Goal: Transaction & Acquisition: Subscribe to service/newsletter

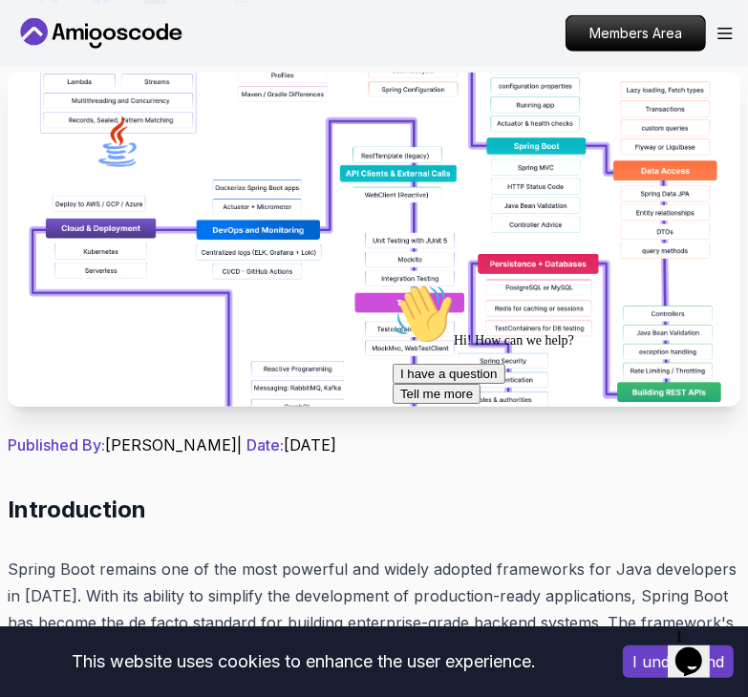
scroll to position [798, 0]
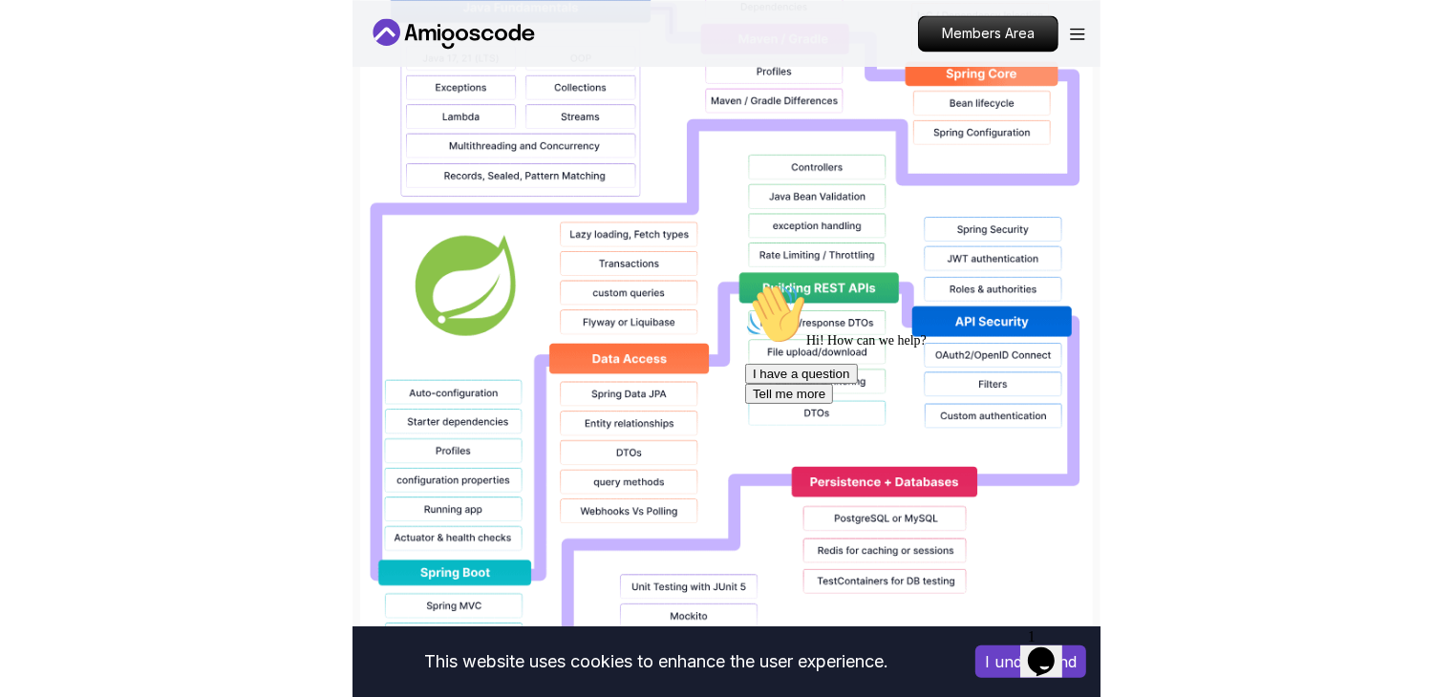
scroll to position [1541, 0]
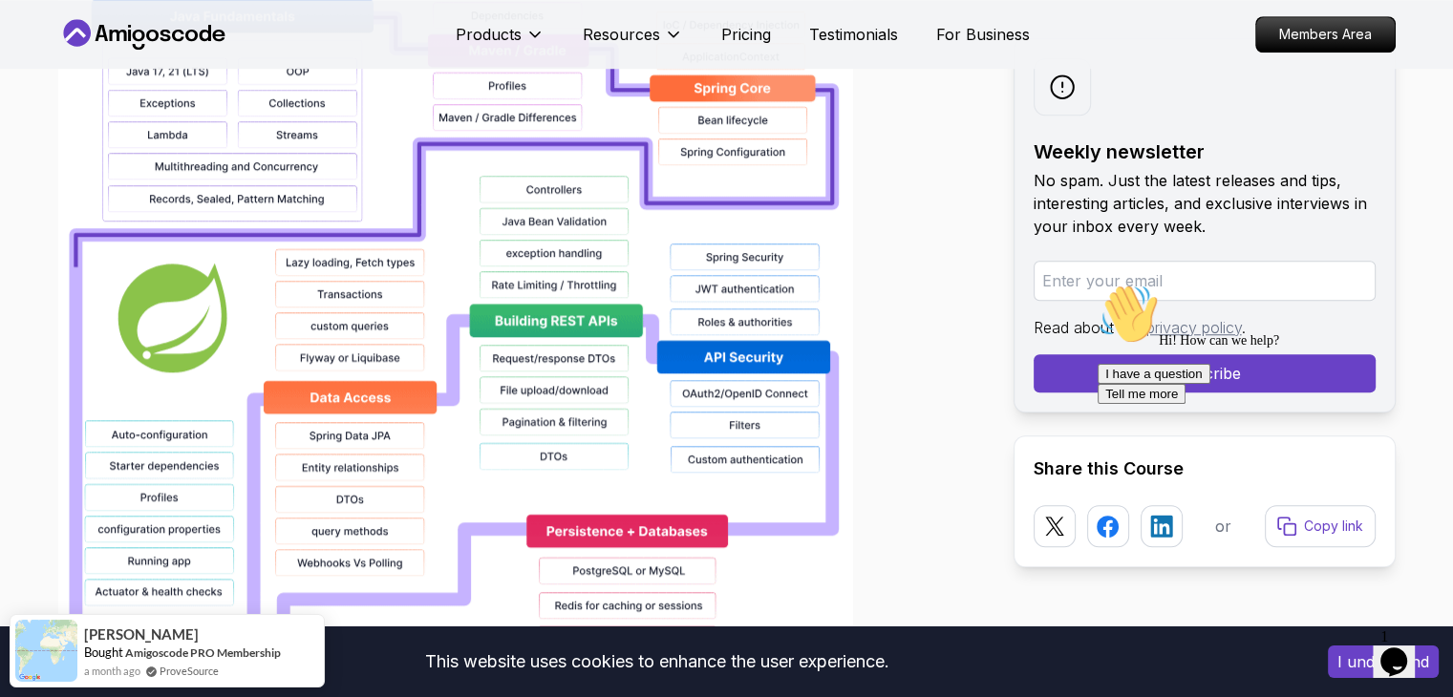
click at [747, 284] on icon "Chat attention grabber" at bounding box center [1098, 284] width 0 height 0
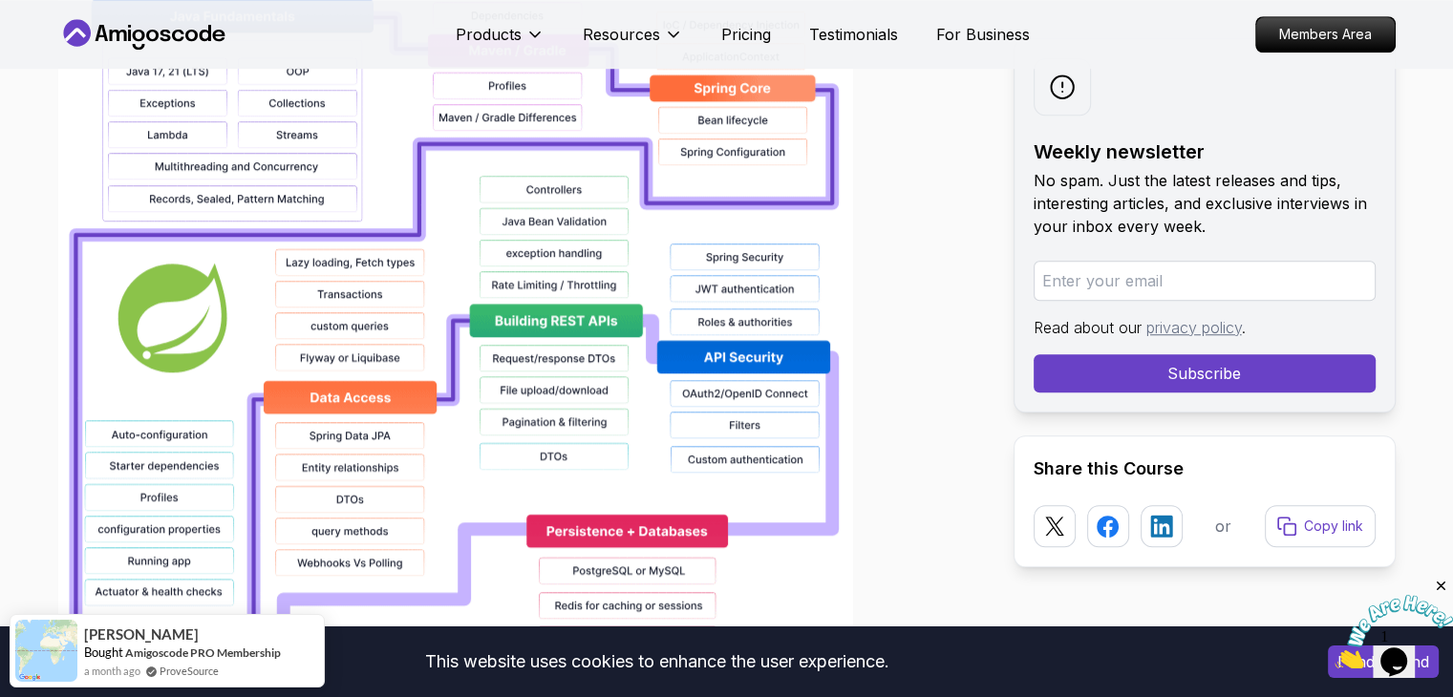
click at [747, 130] on div at bounding box center [520, 497] width 925 height 1223
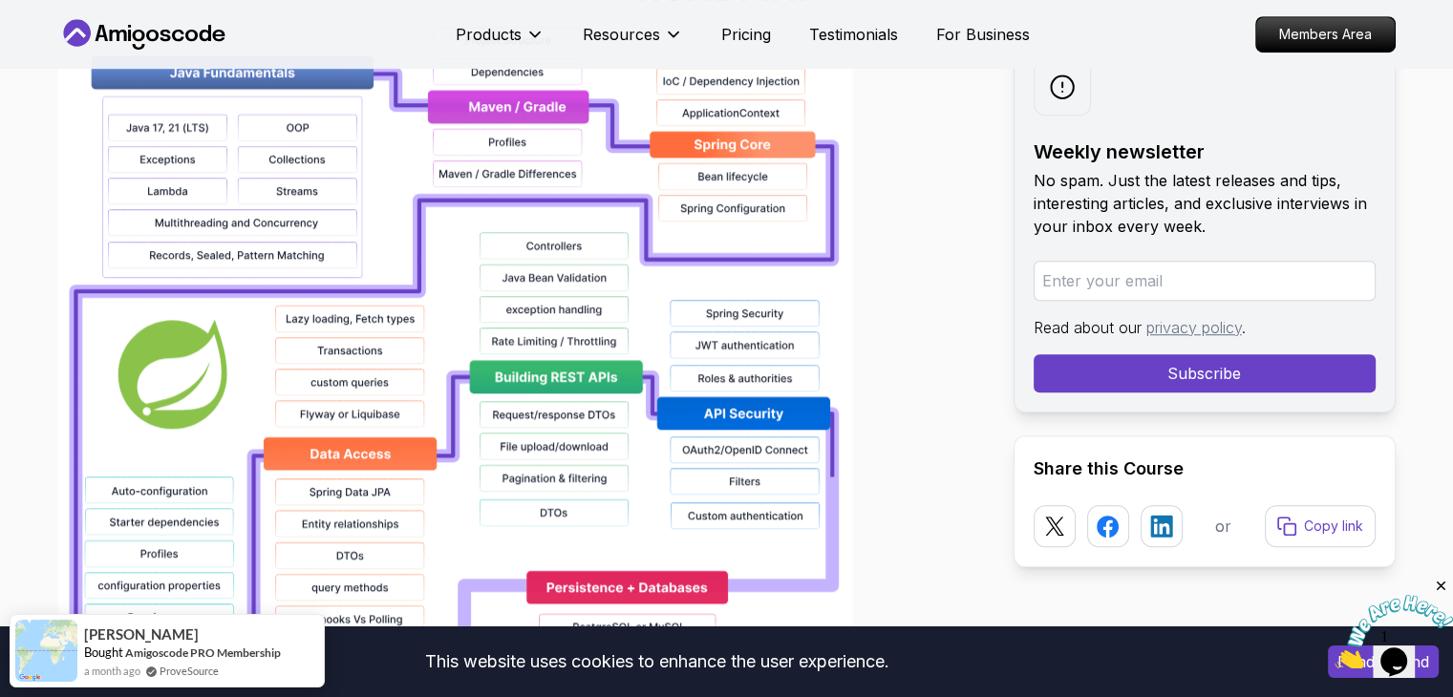
scroll to position [1486, 0]
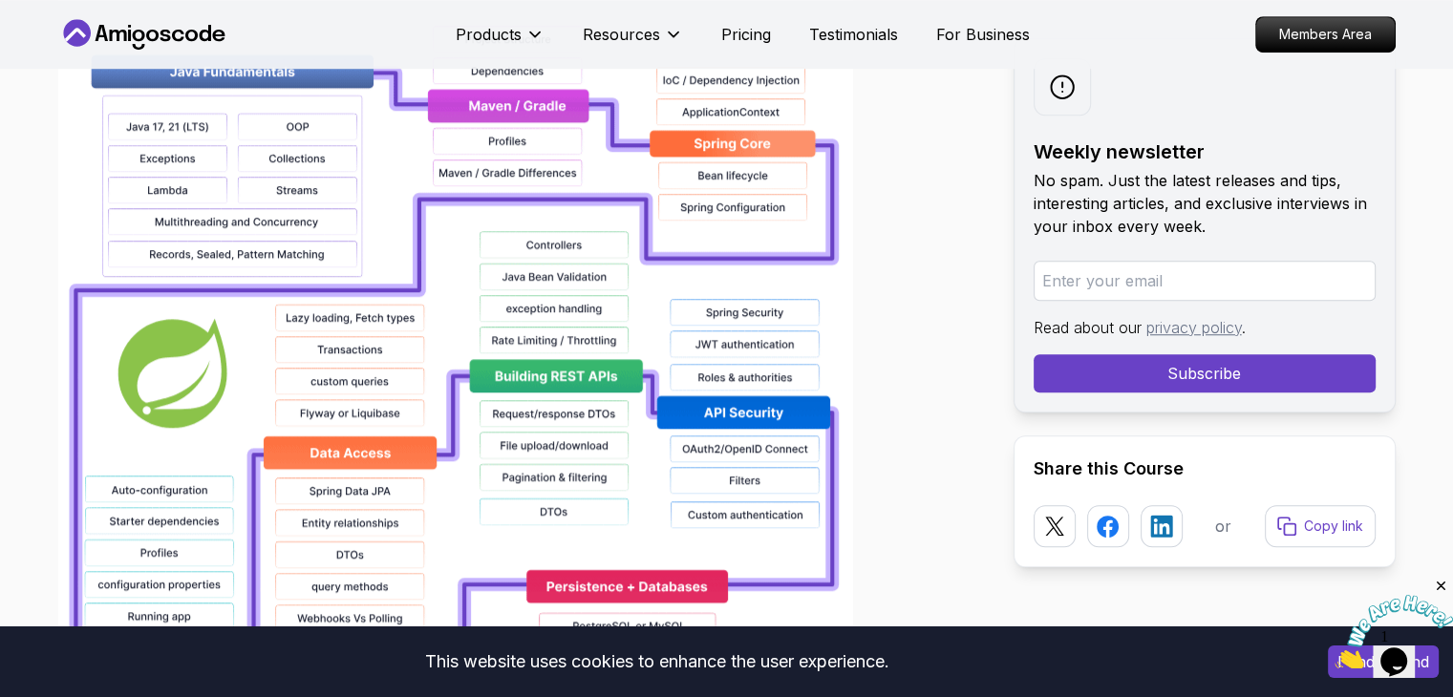
click at [747, 584] on icon "Close" at bounding box center [1440, 586] width 17 height 17
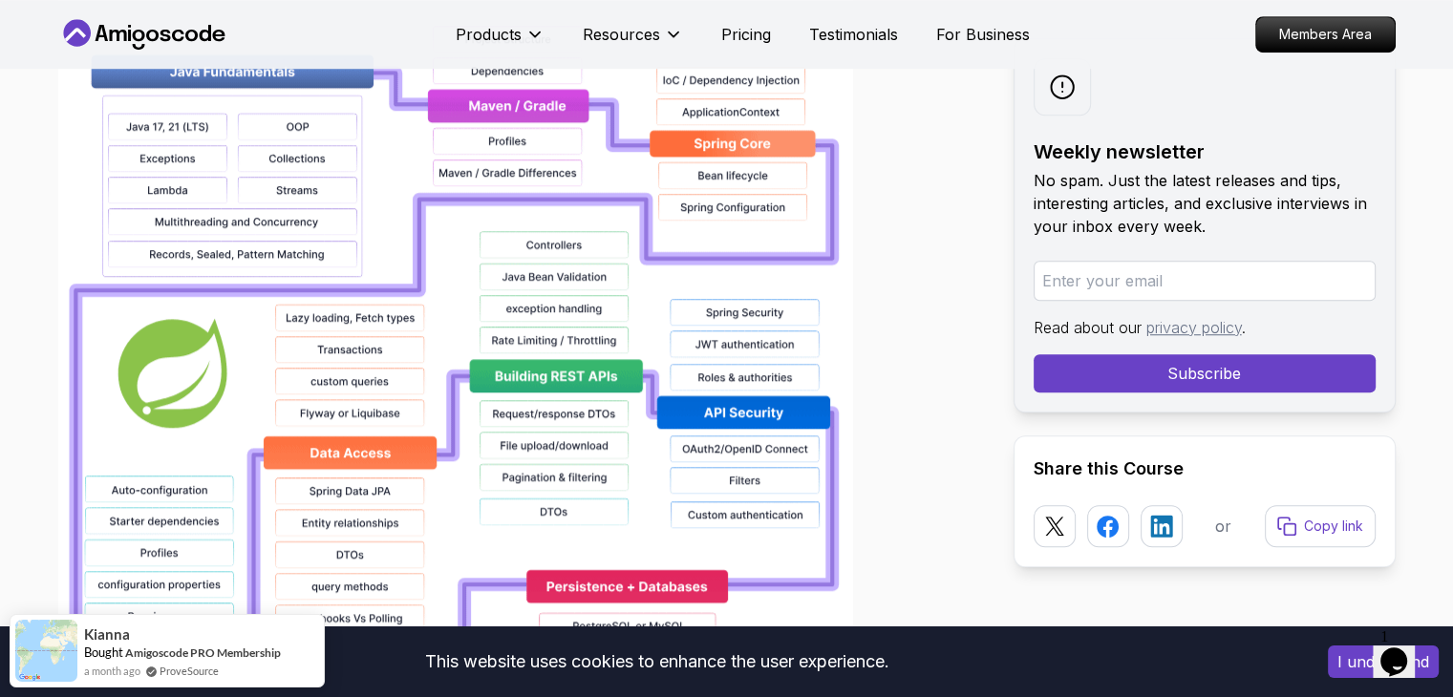
click at [747, 74] on div at bounding box center [1062, 86] width 57 height 57
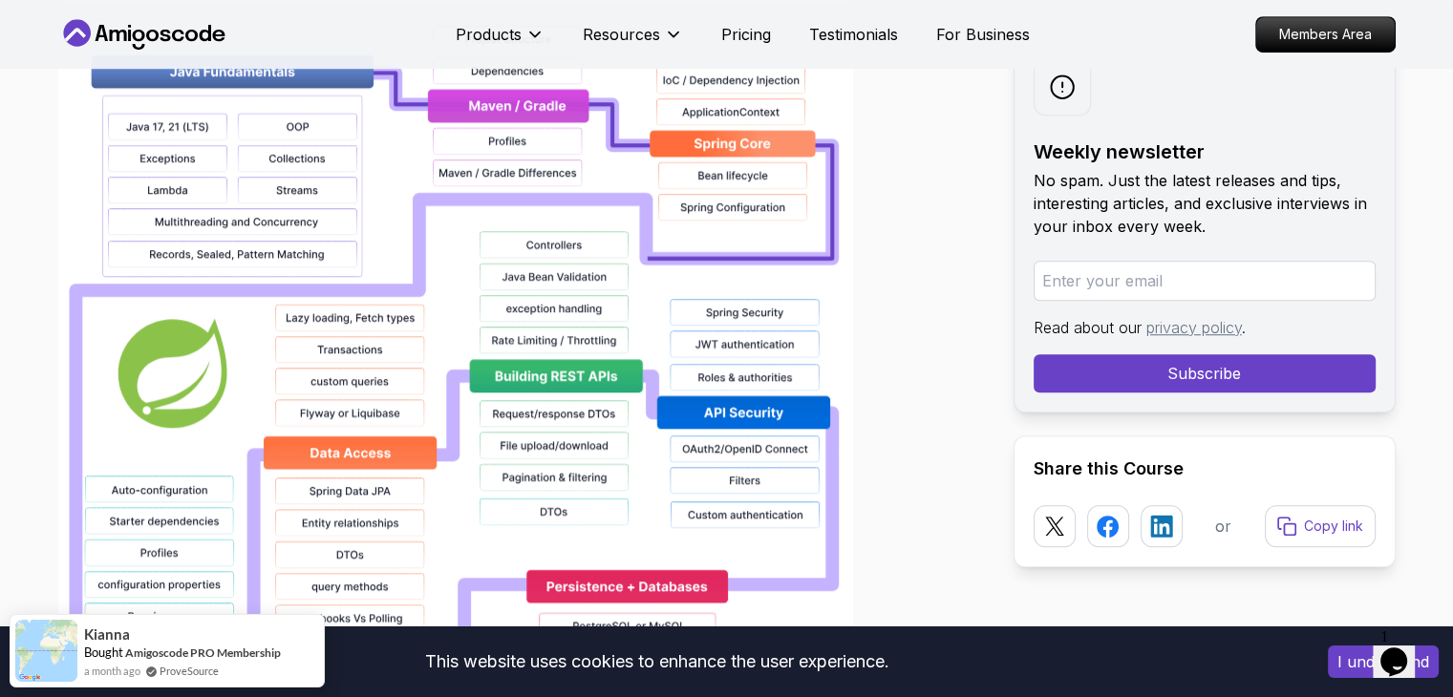
click at [747, 93] on icon at bounding box center [1062, 87] width 25 height 25
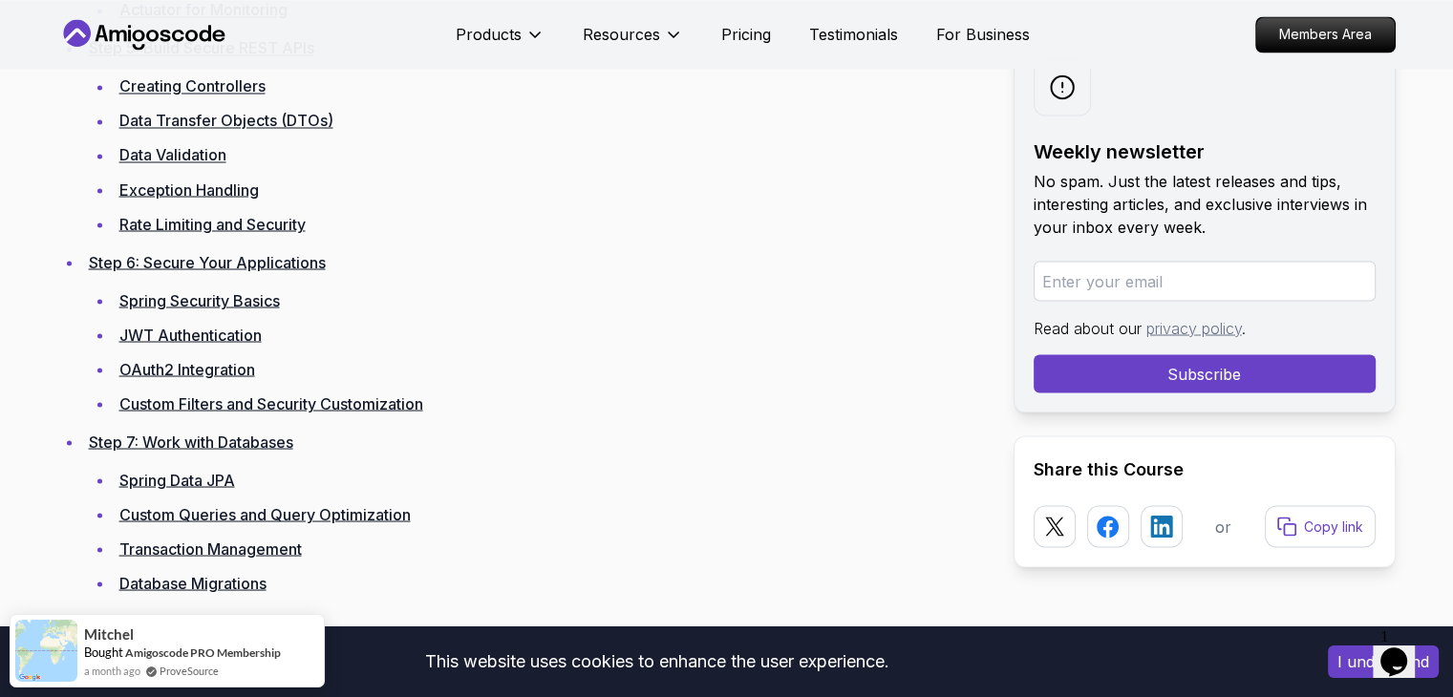
scroll to position [3469, 0]
click at [195, 213] on link "Rate Limiting and Security" at bounding box center [212, 222] width 186 height 19
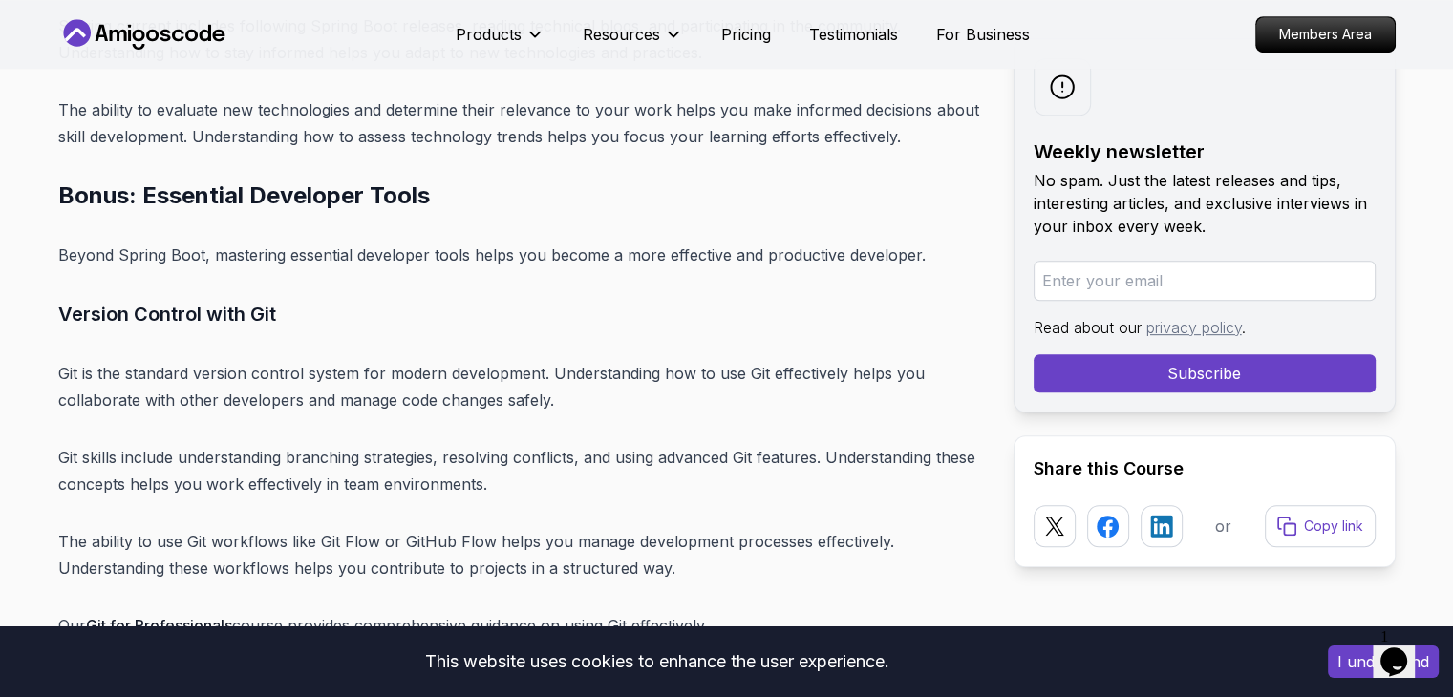
scroll to position [22671, 0]
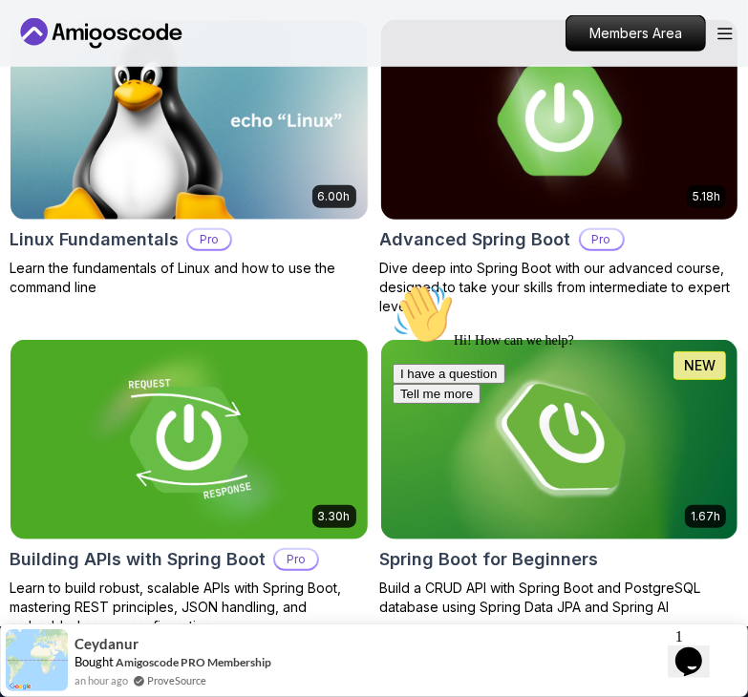
scroll to position [596, 0]
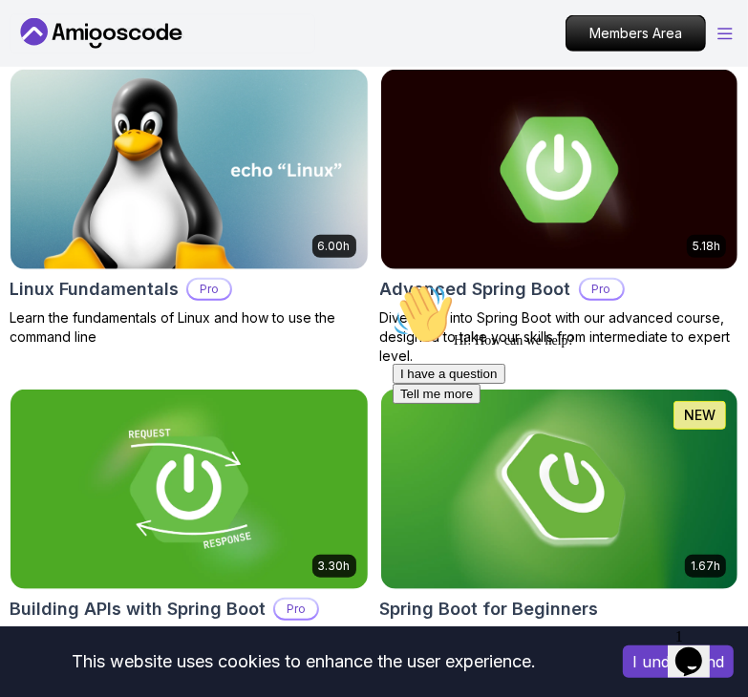
click at [721, 32] on icon "Open Menu" at bounding box center [724, 34] width 15 height 12
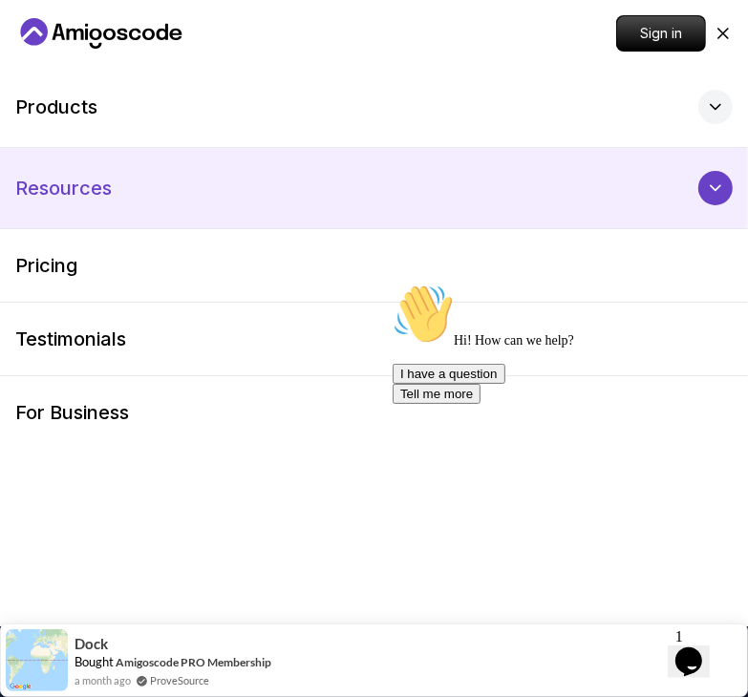
click at [280, 184] on button "Resources" at bounding box center [374, 188] width 748 height 80
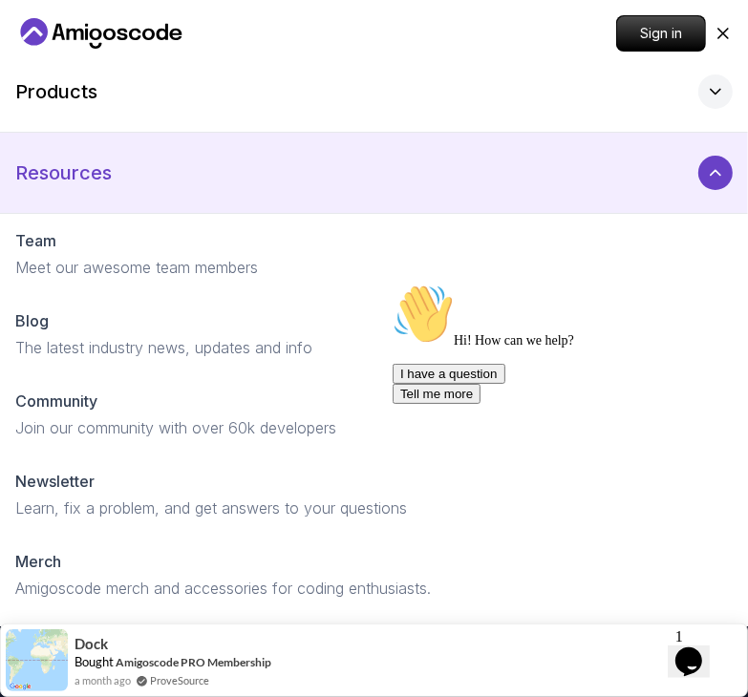
scroll to position [0, 0]
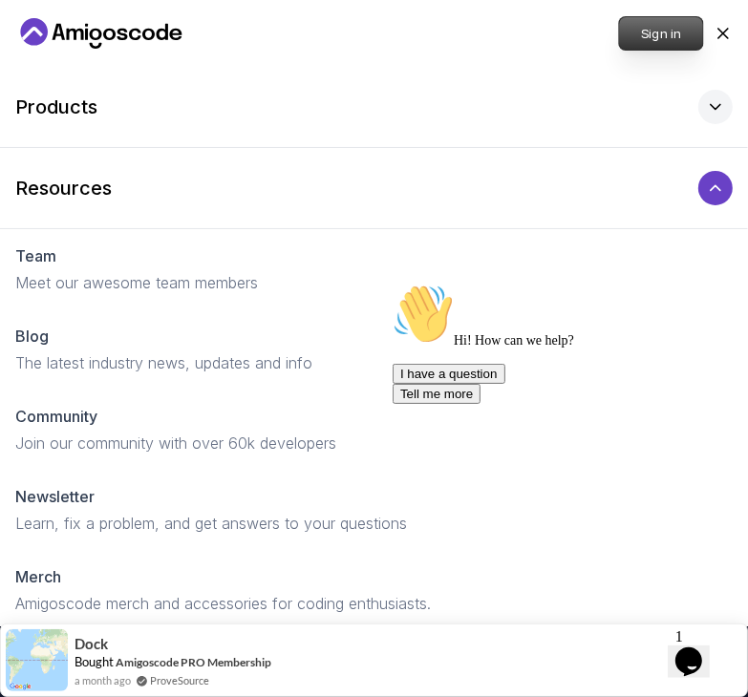
click at [639, 39] on p "Sign in" at bounding box center [660, 33] width 83 height 32
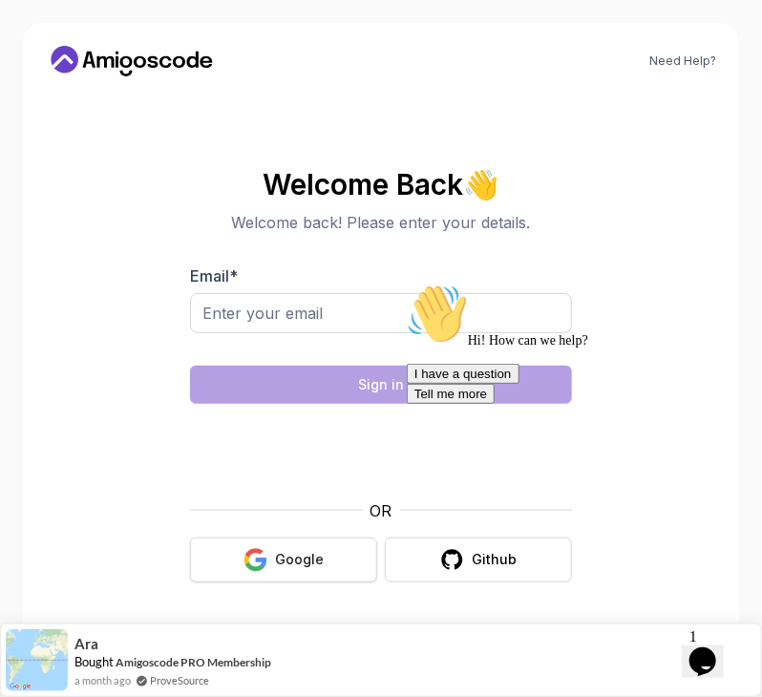
click at [225, 568] on button "Google" at bounding box center [283, 560] width 187 height 45
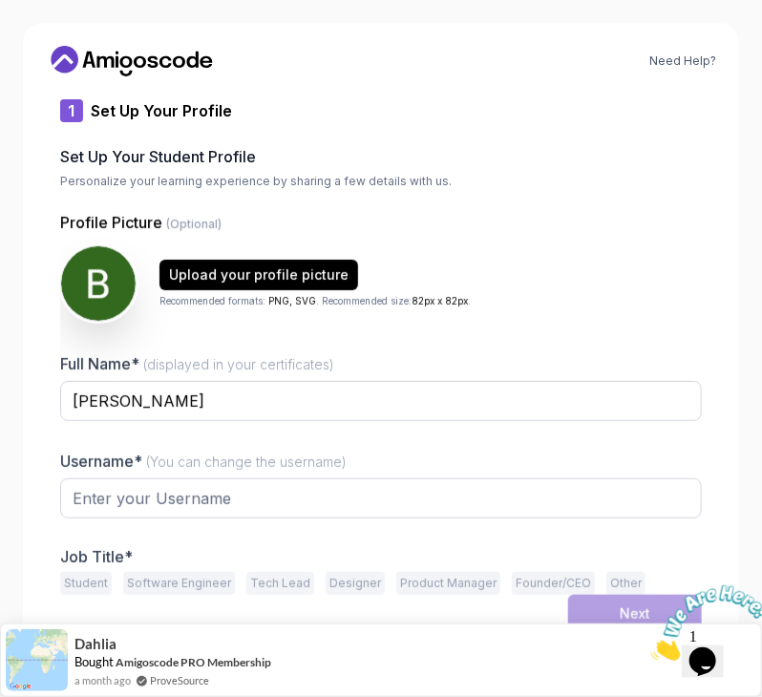
type input "fiercehawk4f182"
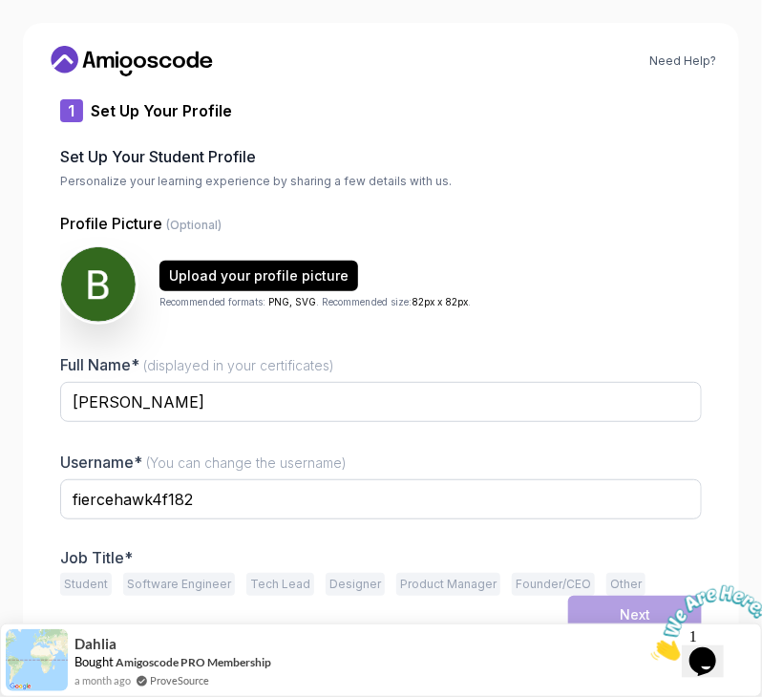
click at [651, 647] on icon "Close" at bounding box center [651, 655] width 0 height 16
click at [89, 578] on button "Student" at bounding box center [86, 584] width 52 height 23
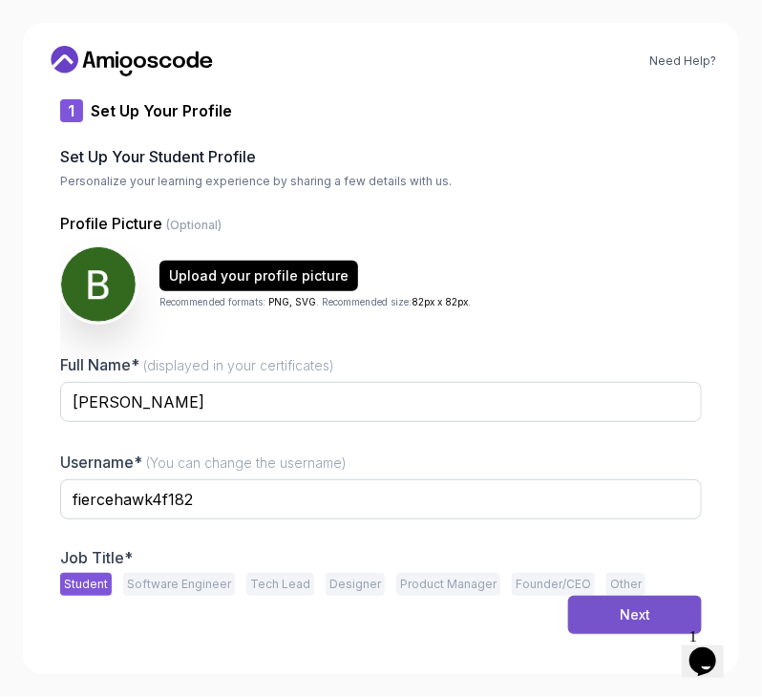
click at [600, 600] on button "Next" at bounding box center [635, 615] width 134 height 38
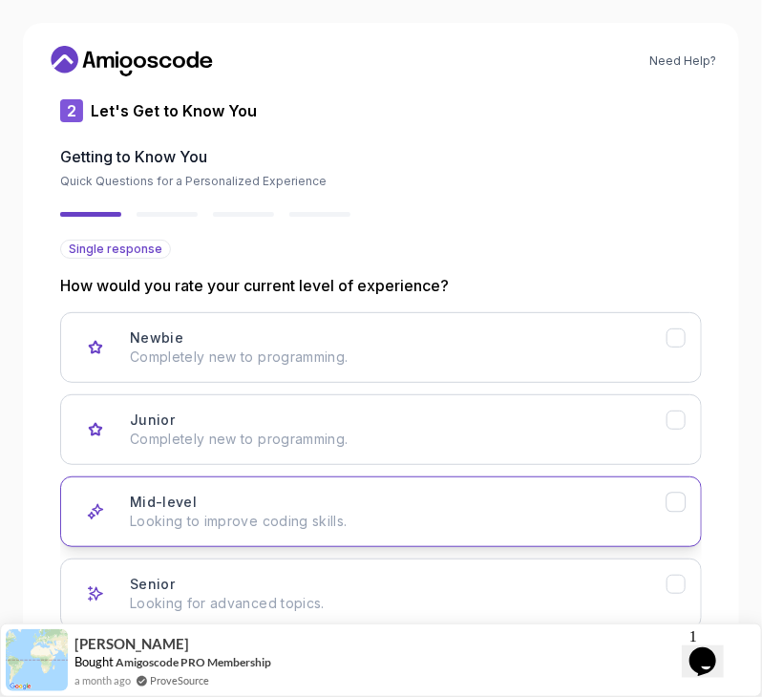
click at [198, 484] on button "Mid-level Looking to improve coding skills." at bounding box center [381, 512] width 642 height 71
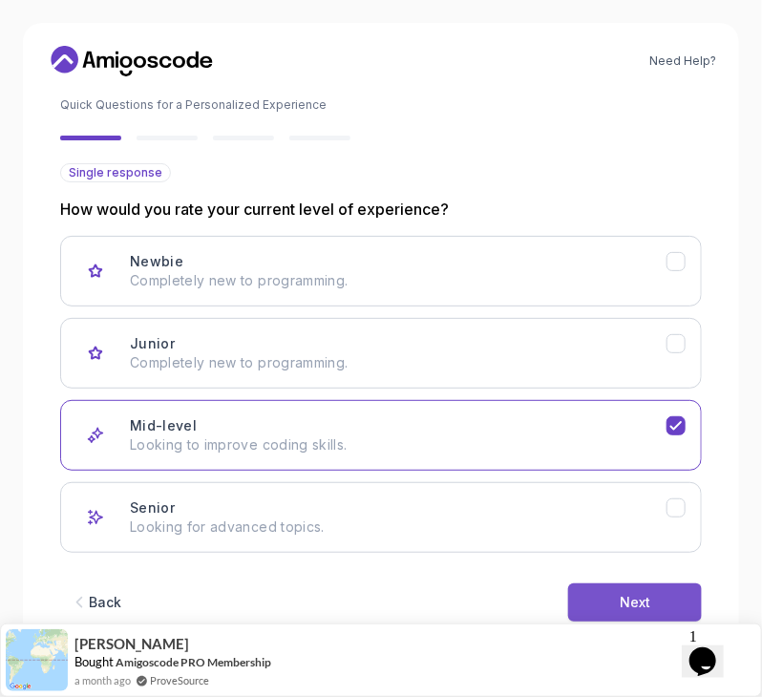
click at [598, 605] on button "Next" at bounding box center [635, 603] width 134 height 38
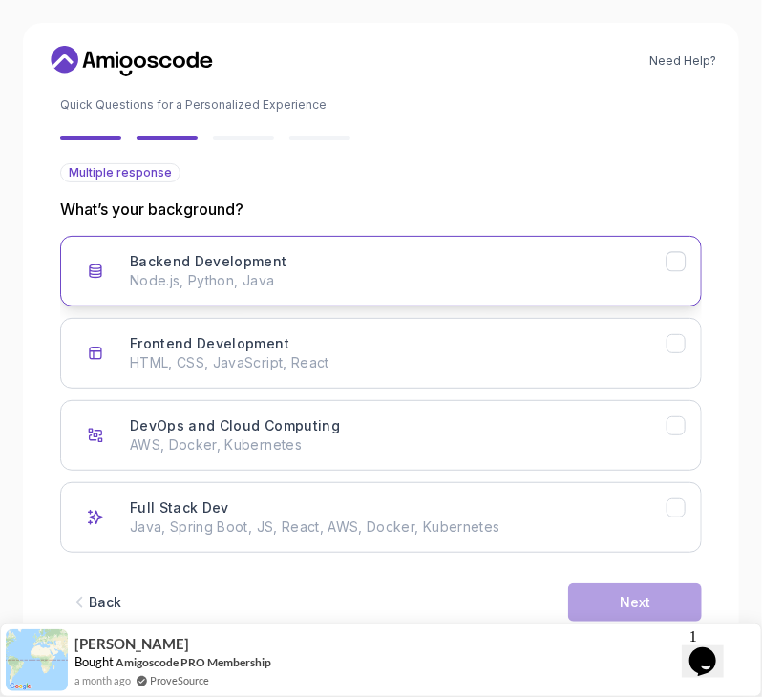
click at [241, 274] on p "Node.js, Python, Java" at bounding box center [398, 280] width 537 height 19
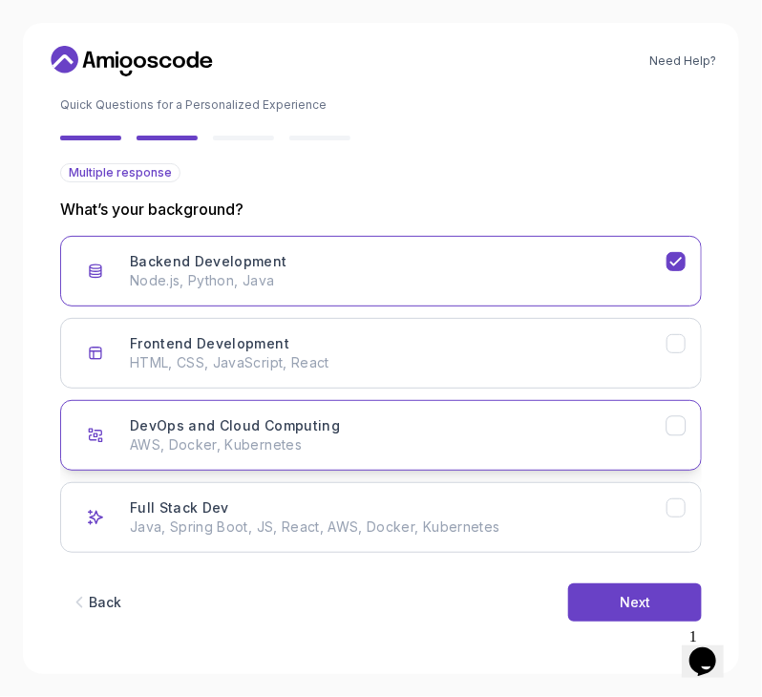
click at [308, 437] on p "AWS, Docker, Kubernetes" at bounding box center [398, 445] width 537 height 19
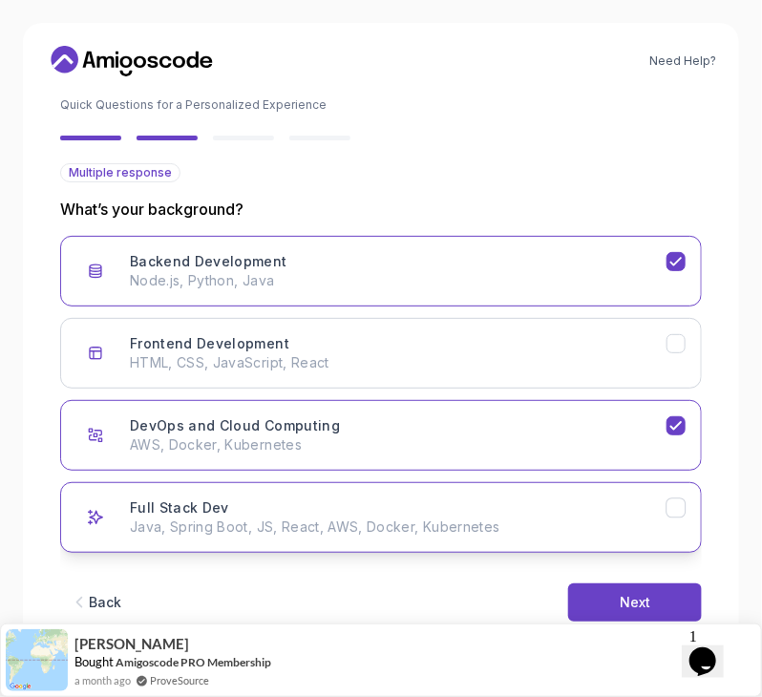
click at [310, 518] on p "Java, Spring Boot, JS, React, AWS, Docker, Kubernetes" at bounding box center [398, 527] width 537 height 19
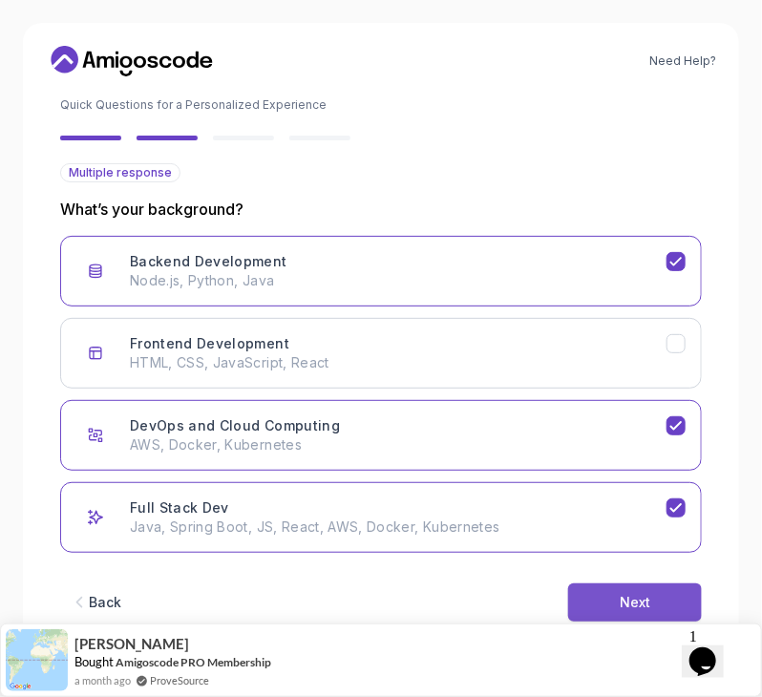
click at [626, 595] on div "Next" at bounding box center [635, 602] width 31 height 19
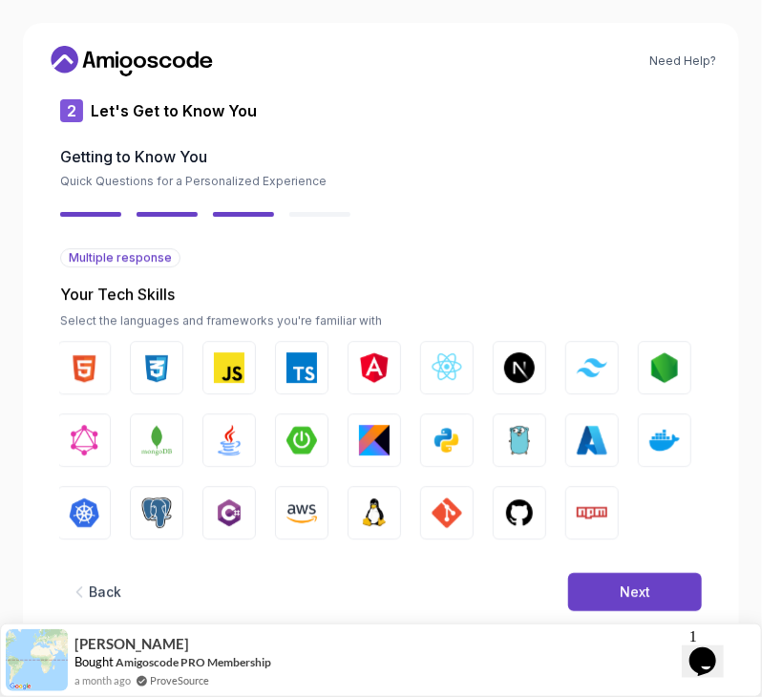
scroll to position [0, 0]
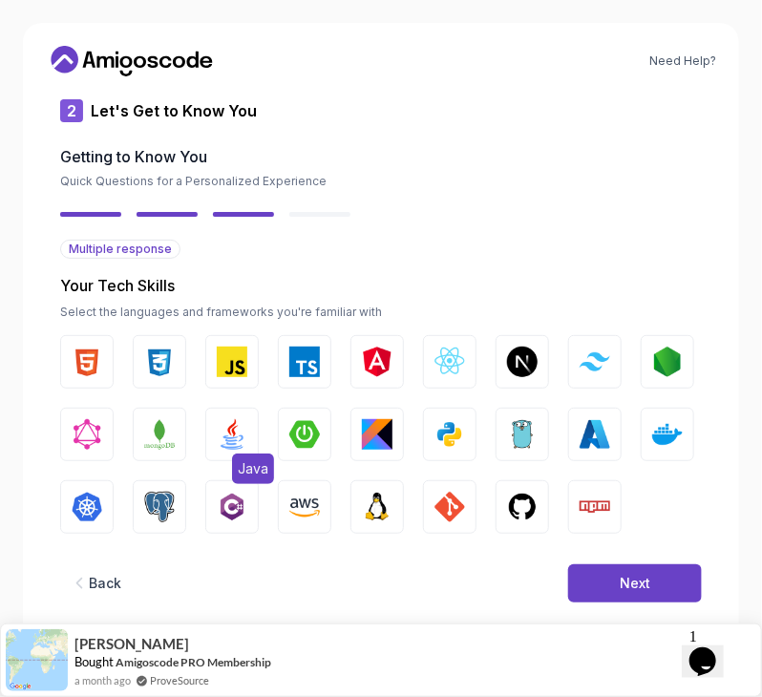
click at [229, 425] on img "button" at bounding box center [232, 434] width 31 height 31
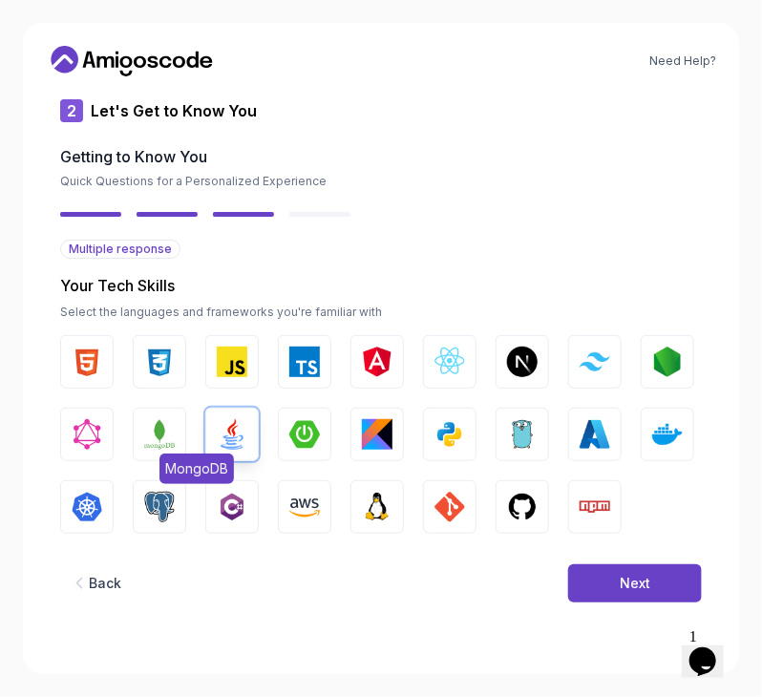
click at [149, 439] on img "button" at bounding box center [159, 434] width 31 height 31
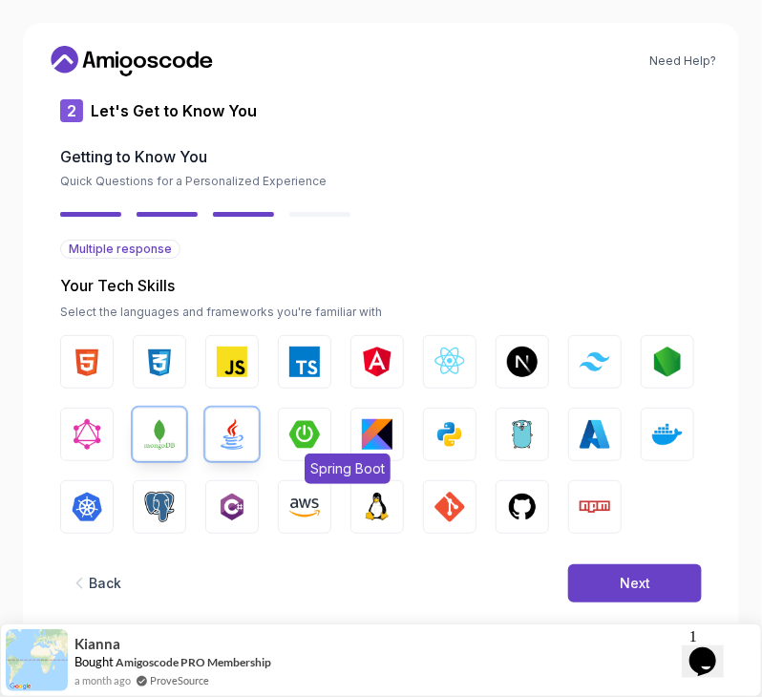
click at [291, 434] on img "button" at bounding box center [304, 434] width 31 height 31
click at [670, 430] on img "button" at bounding box center [667, 434] width 31 height 31
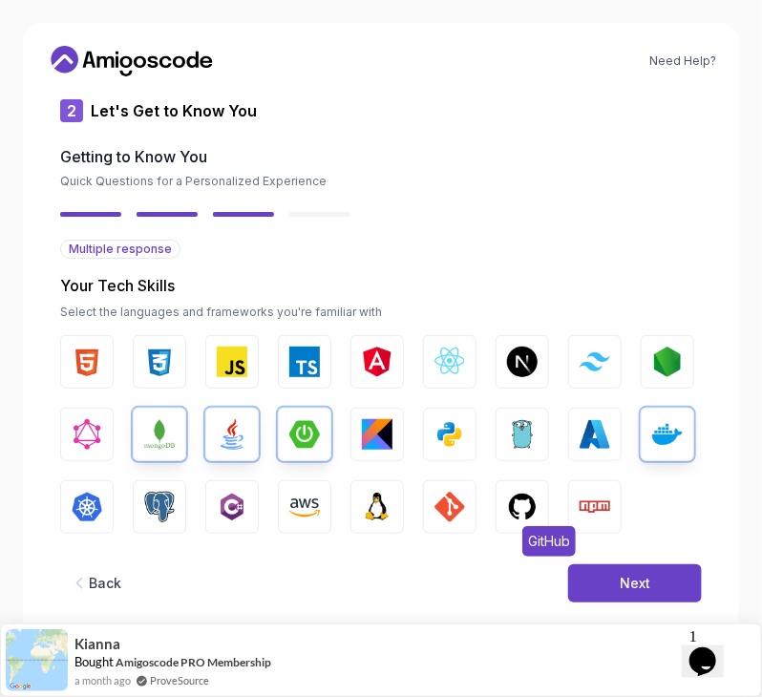
click at [508, 503] on img "button" at bounding box center [522, 507] width 31 height 31
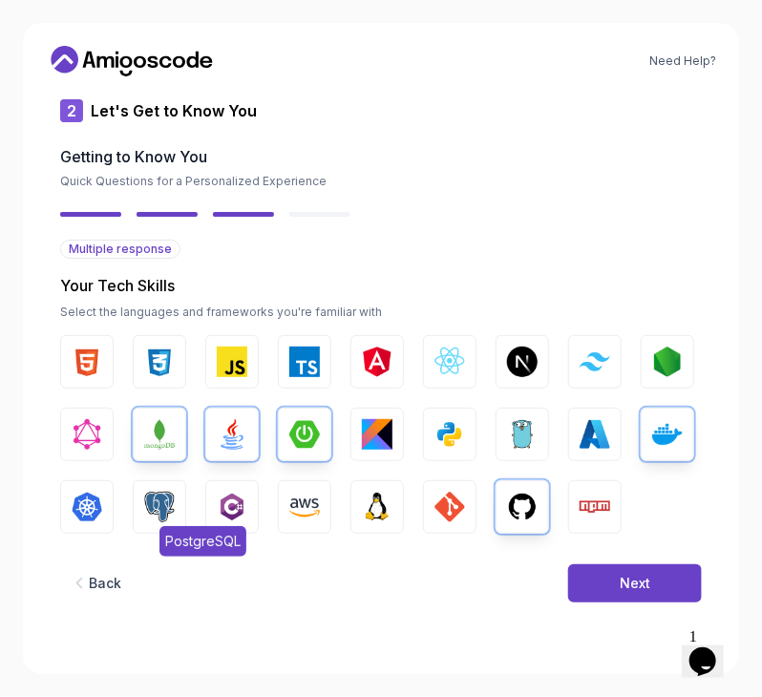
click at [180, 498] on button "PostgreSQL" at bounding box center [159, 507] width 53 height 53
click at [97, 503] on img "button" at bounding box center [87, 507] width 31 height 31
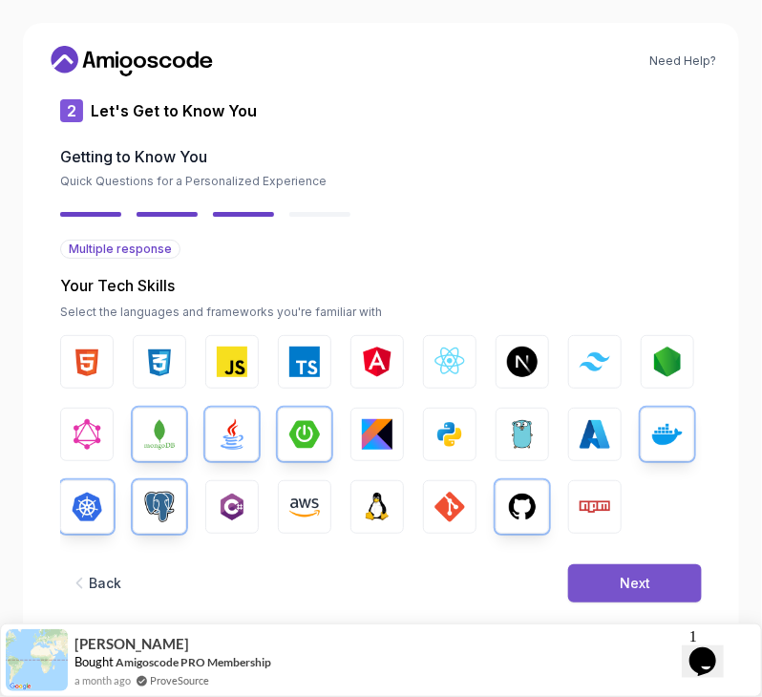
click at [621, 574] on div "Next" at bounding box center [635, 583] width 31 height 19
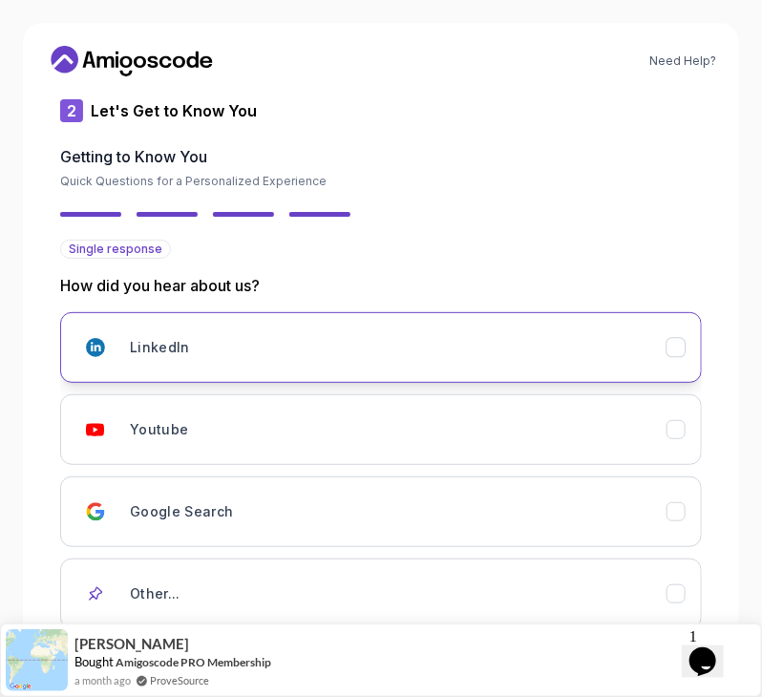
scroll to position [88, 0]
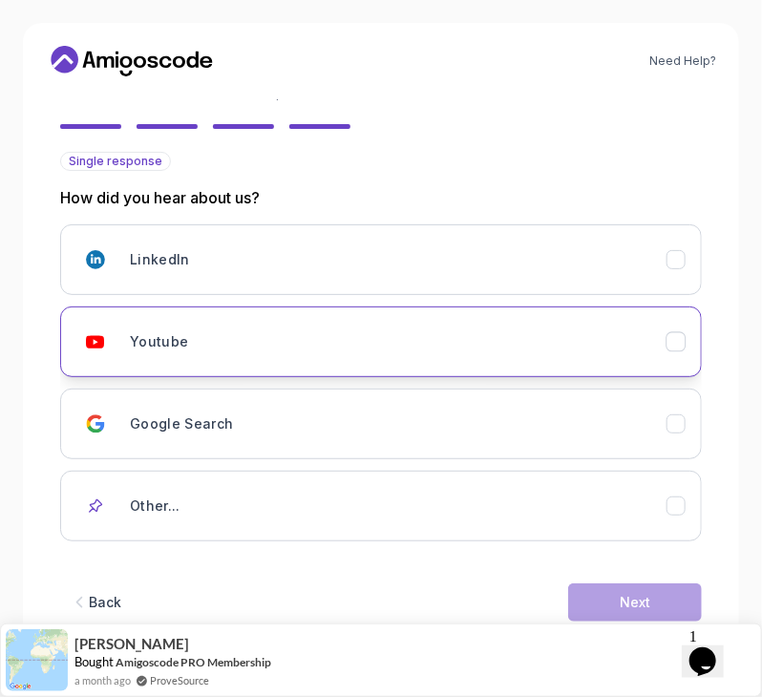
click at [446, 315] on button "Youtube" at bounding box center [381, 342] width 642 height 71
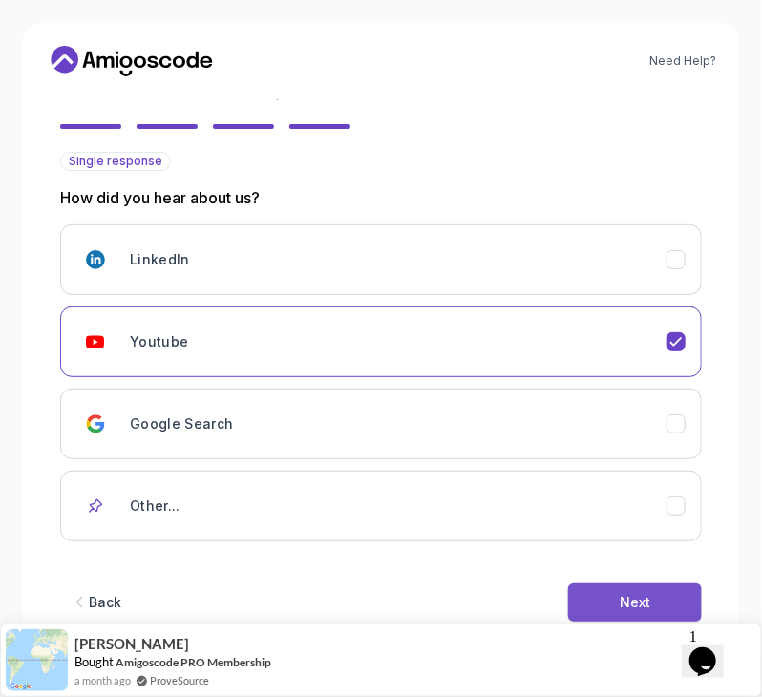
click at [635, 593] on div "Next" at bounding box center [635, 602] width 31 height 19
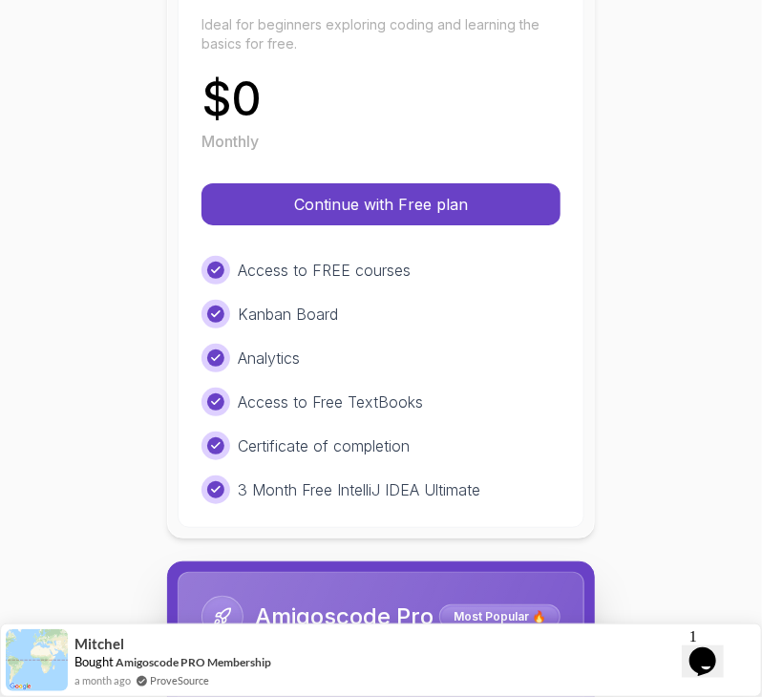
scroll to position [310, 0]
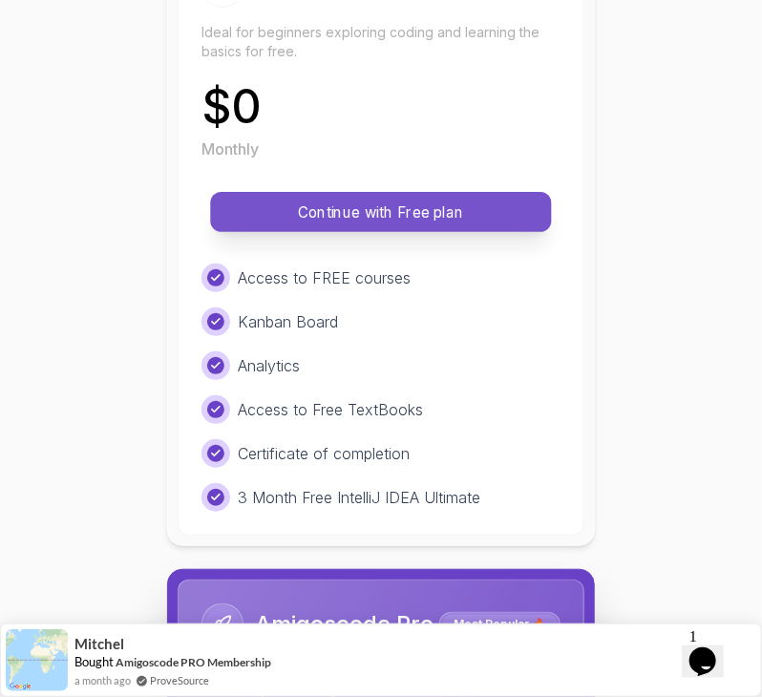
click at [451, 205] on p "Continue with Free plan" at bounding box center [381, 213] width 298 height 22
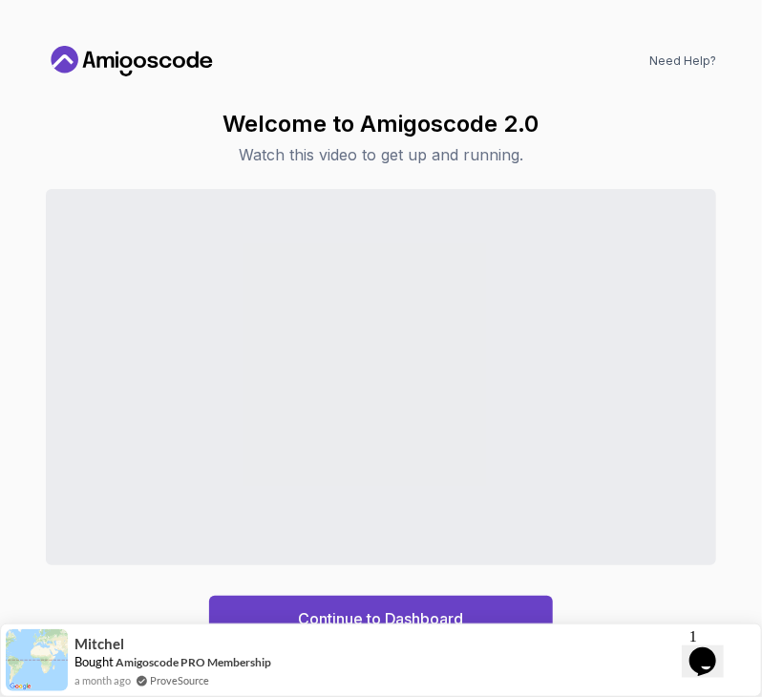
click at [495, 595] on div "Continue to Dashboard" at bounding box center [381, 416] width 671 height 454
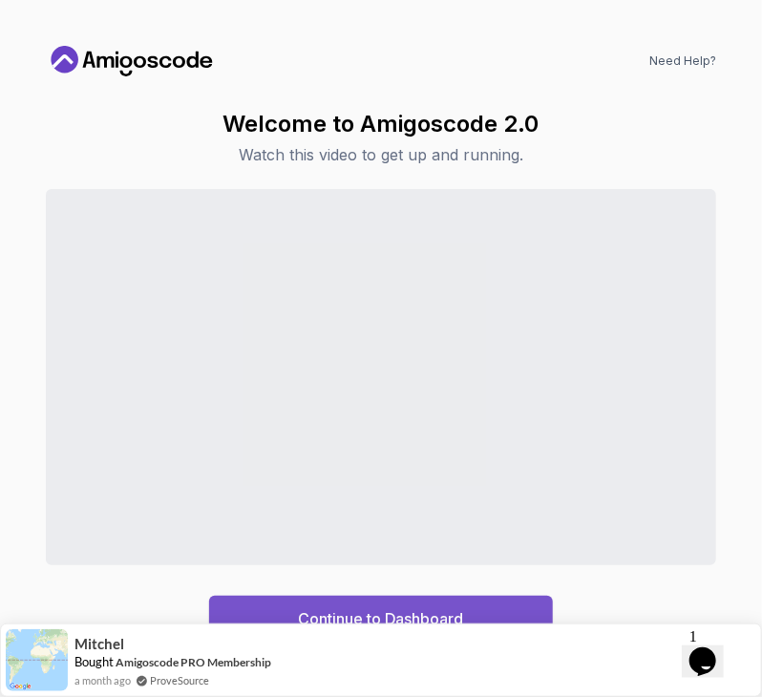
click at [480, 602] on button "Continue to Dashboard" at bounding box center [381, 619] width 344 height 46
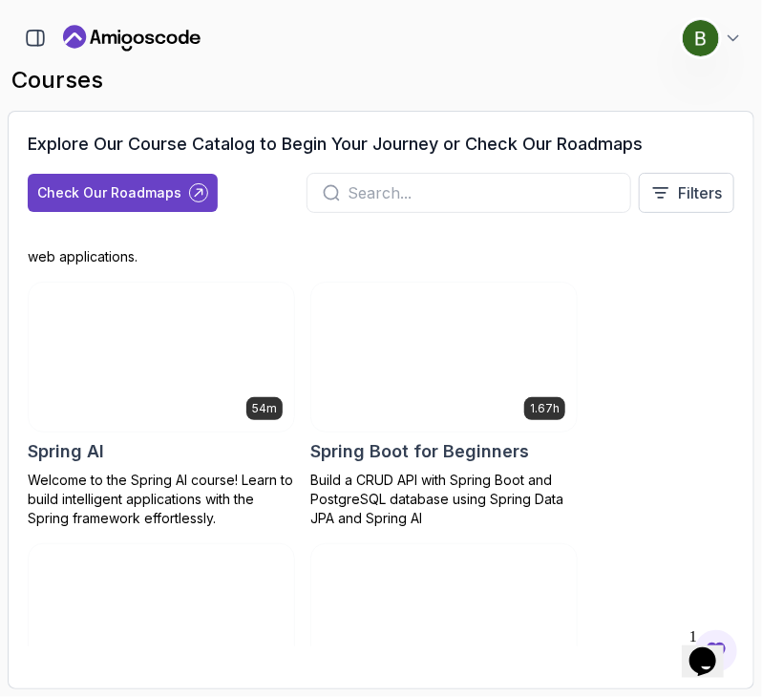
scroll to position [4750, 0]
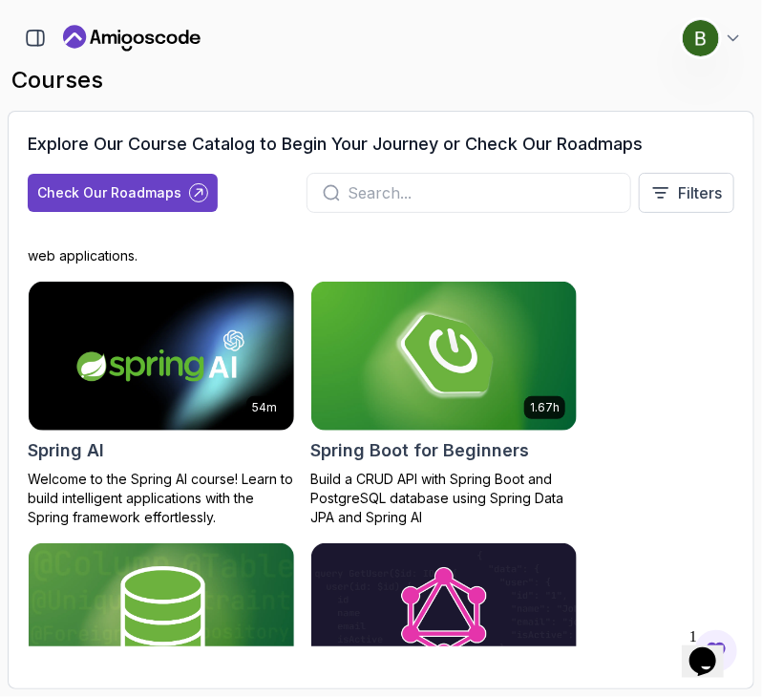
click at [397, 187] on input "text" at bounding box center [481, 193] width 267 height 23
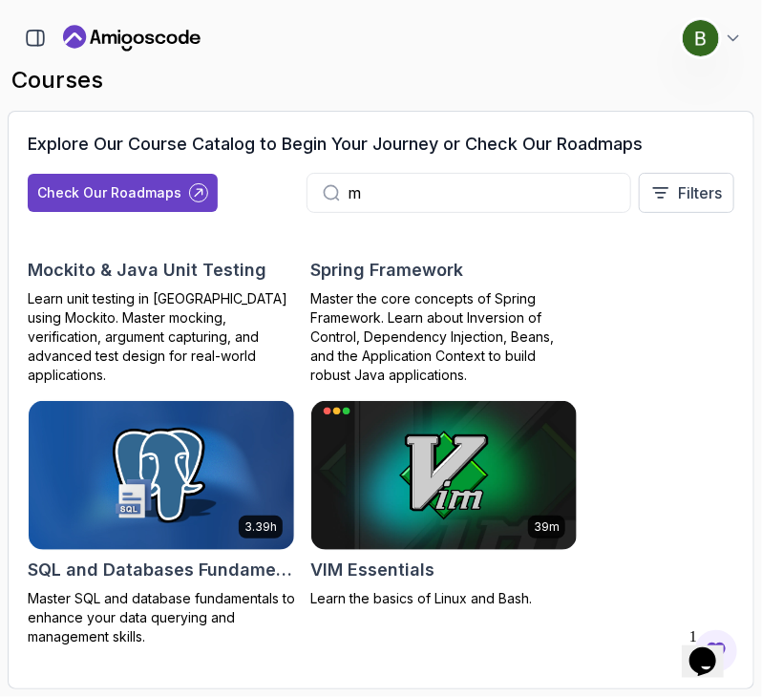
scroll to position [1399, 0]
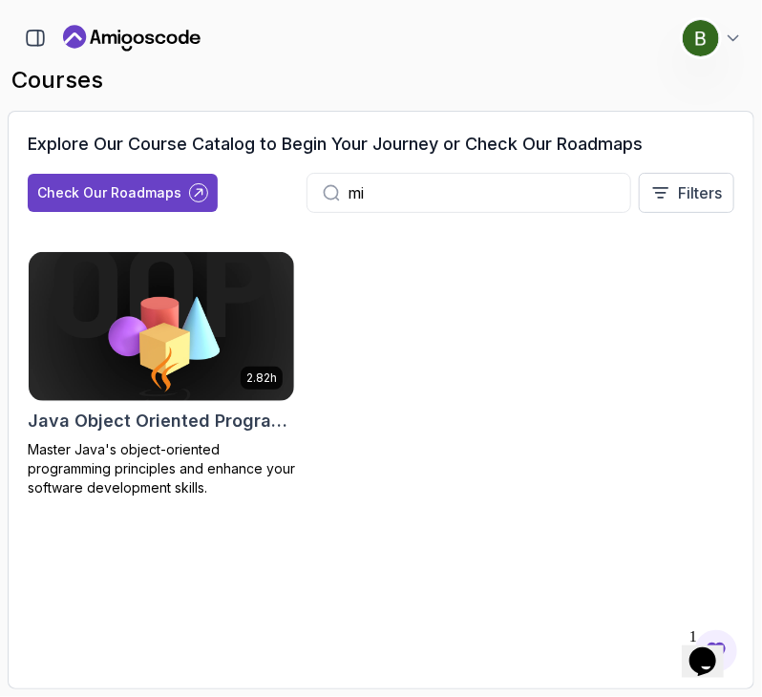
type input "m"
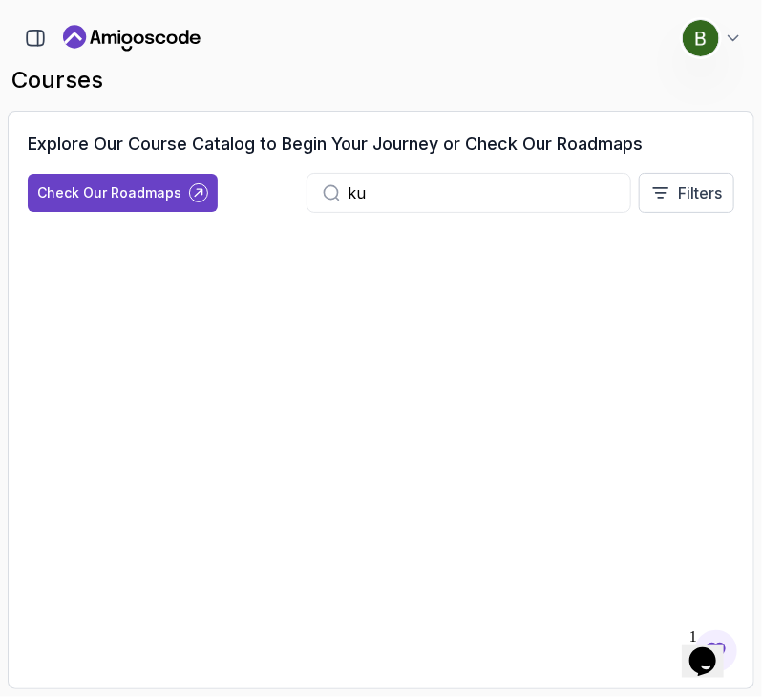
type input "k"
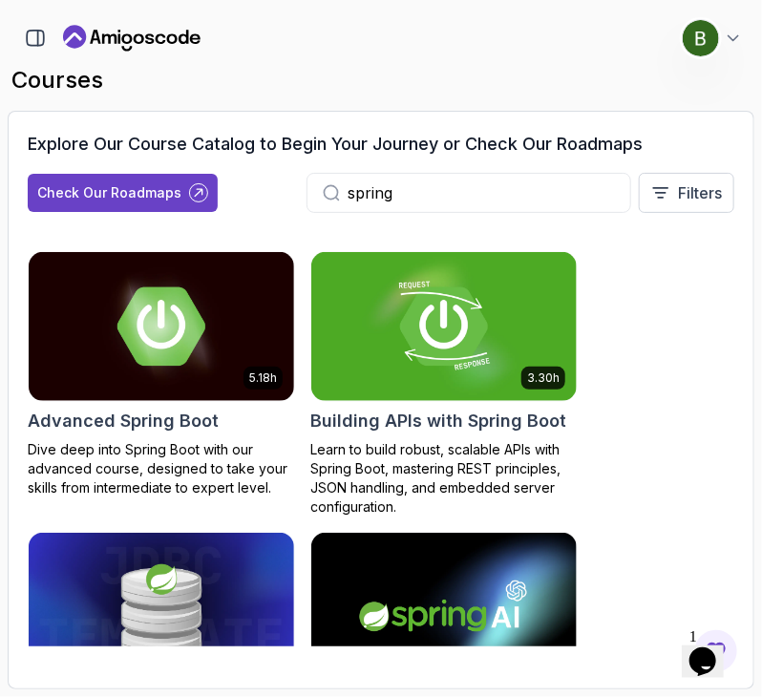
type input "spring"
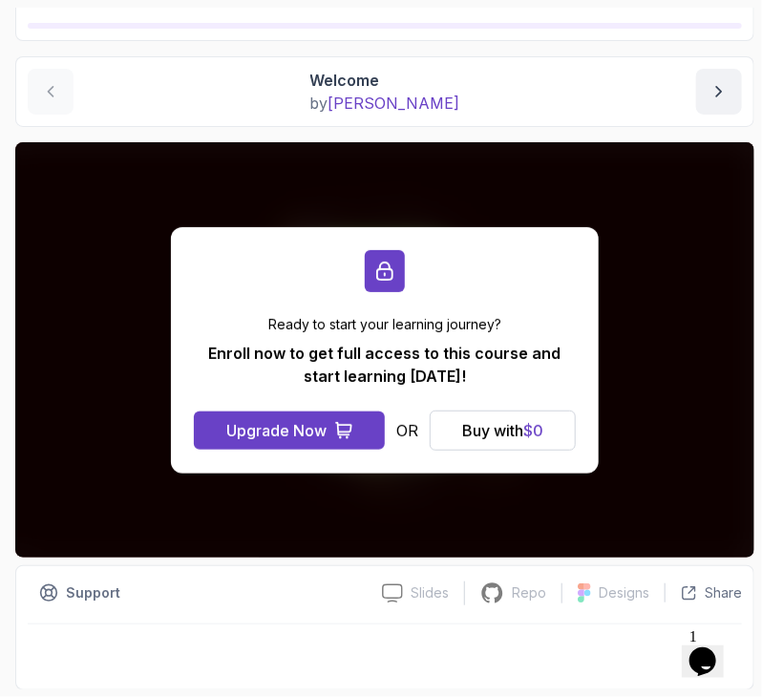
scroll to position [150, 0]
click at [503, 425] on div "Buy with $ 0" at bounding box center [502, 430] width 81 height 23
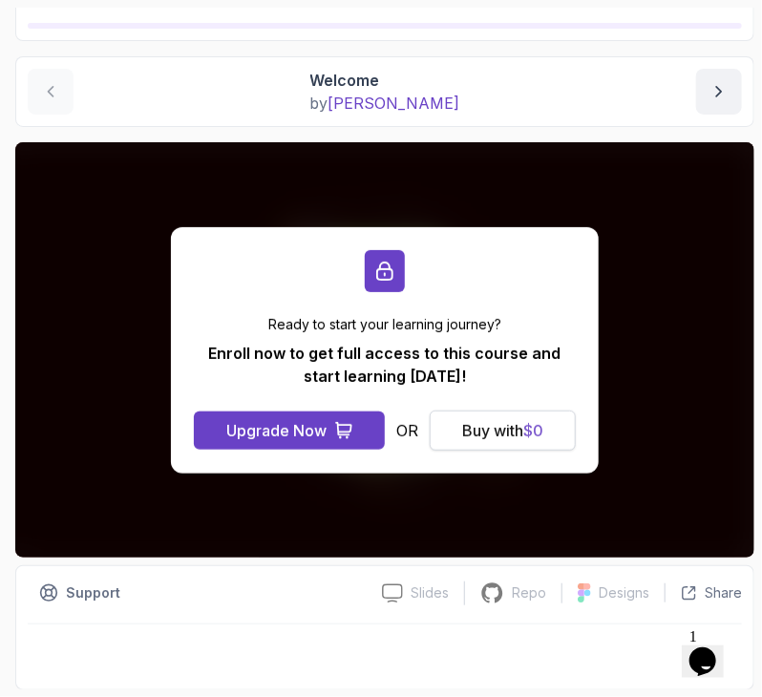
click at [503, 425] on div "Buy with $ 0" at bounding box center [502, 430] width 81 height 23
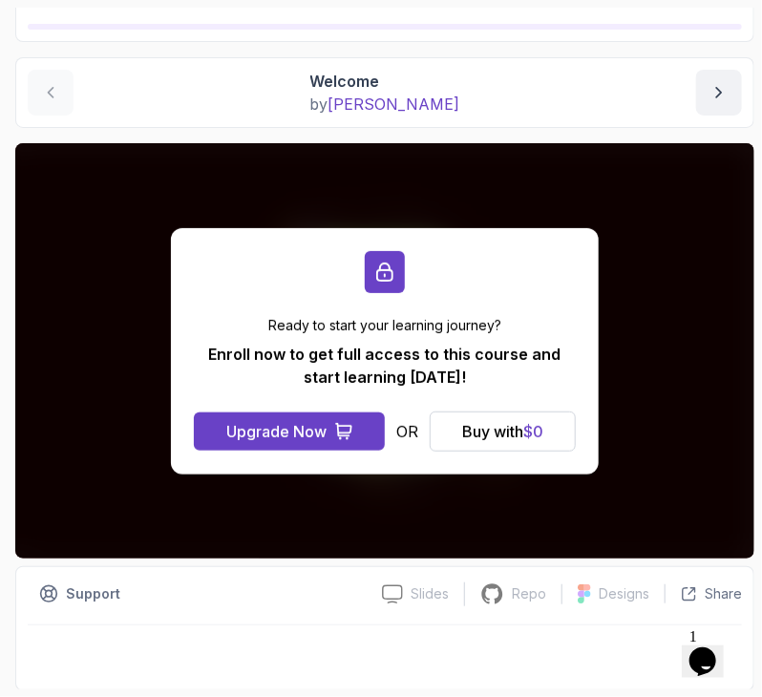
scroll to position [149, 0]
click at [325, 429] on div "Upgrade Now" at bounding box center [276, 431] width 100 height 23
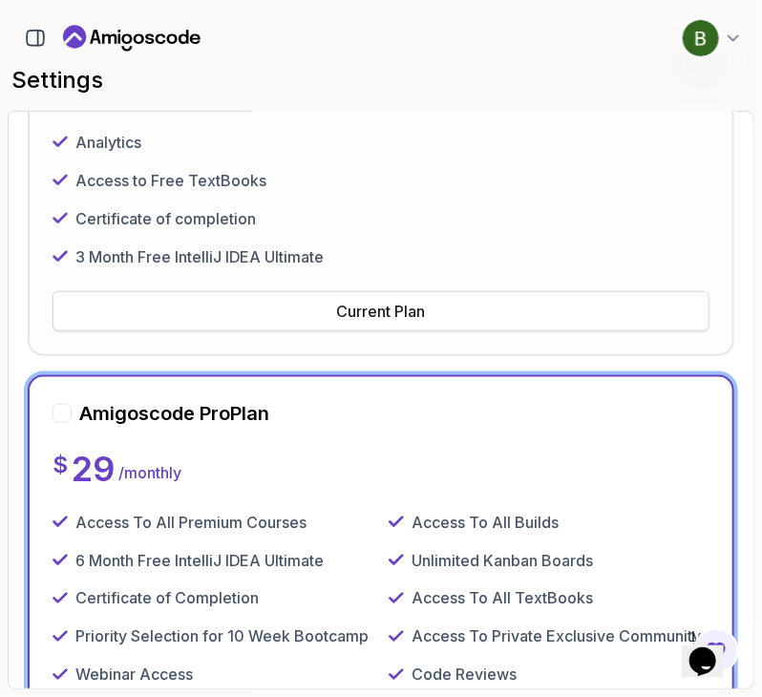
scroll to position [453, 0]
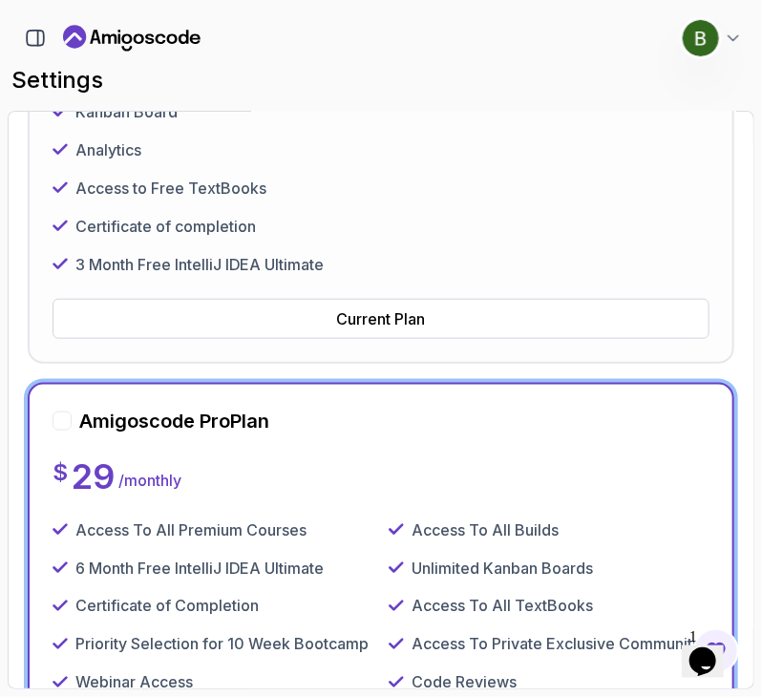
click at [384, 293] on div "Free Plan Current Plan $ 0 / month Access to FREE courses Kanban Board Analytic…" at bounding box center [381, 144] width 657 height 390
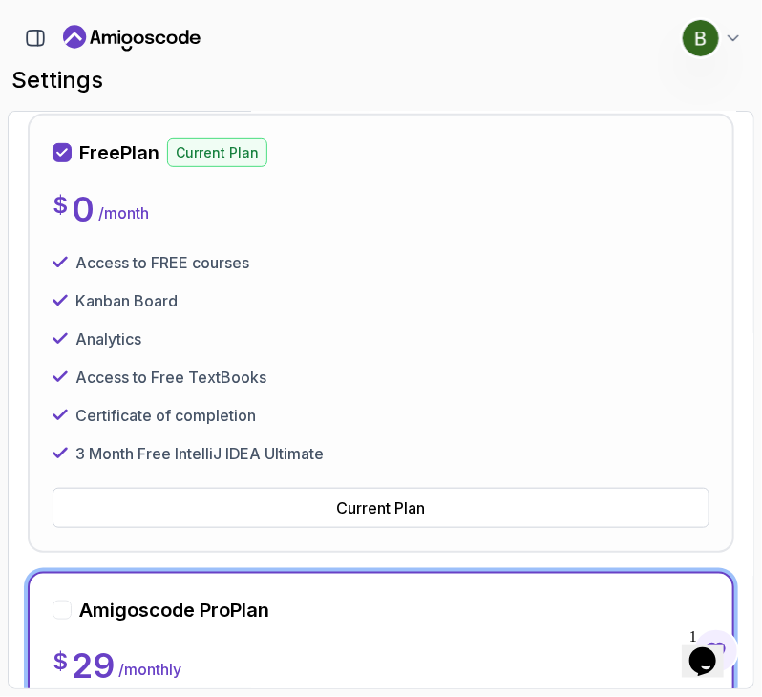
click at [384, 293] on div "Kanban Board" at bounding box center [381, 300] width 657 height 23
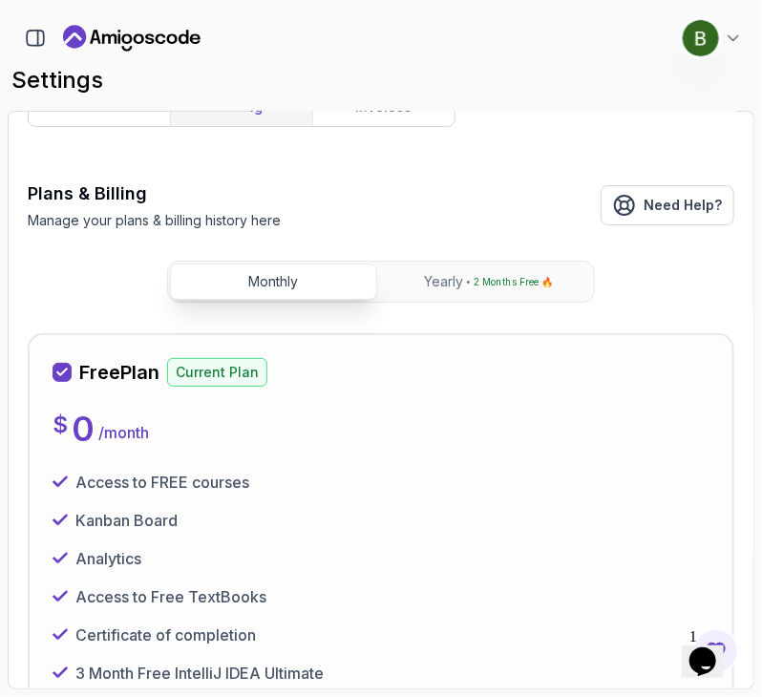
scroll to position [0, 0]
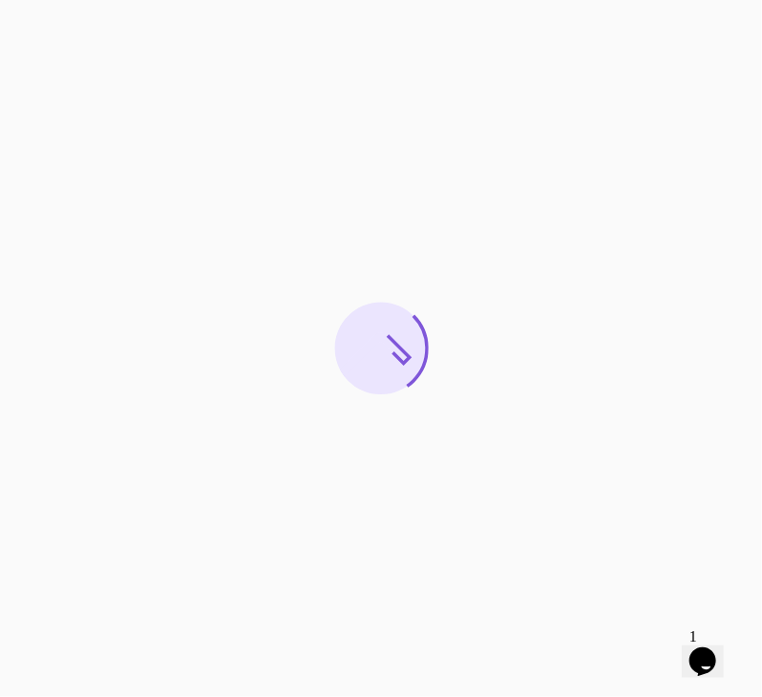
click at [697, 663] on icon "Opens Chat This icon Opens the chat window." at bounding box center [702, 661] width 31 height 31
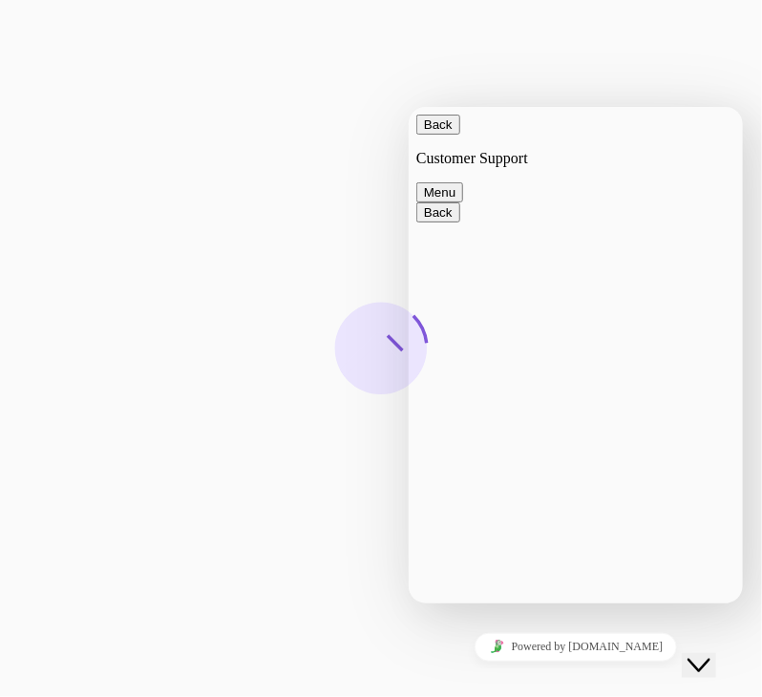
click at [700, 662] on button "Close Chat This icon closes the chat window." at bounding box center [698, 664] width 34 height 25
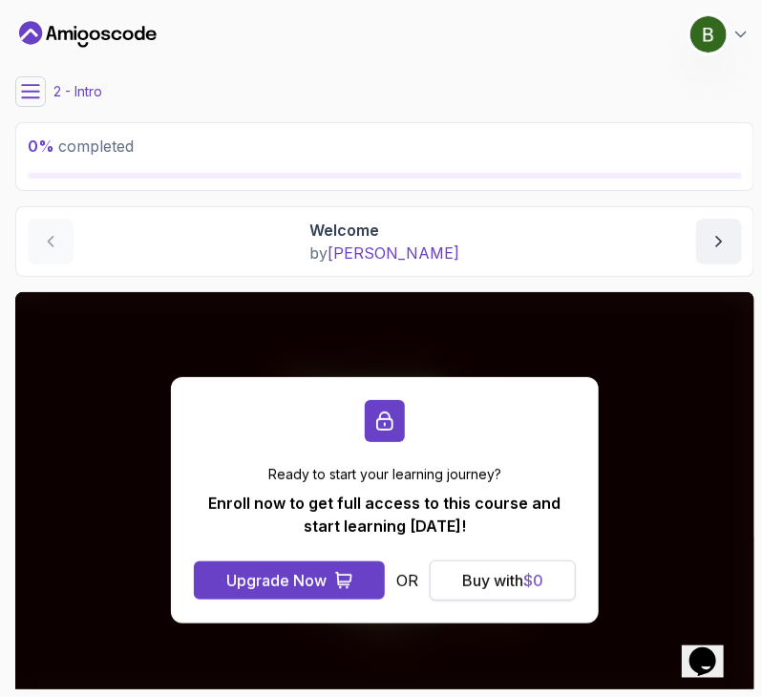
click at [473, 581] on div "Buy with $ 0" at bounding box center [502, 580] width 81 height 23
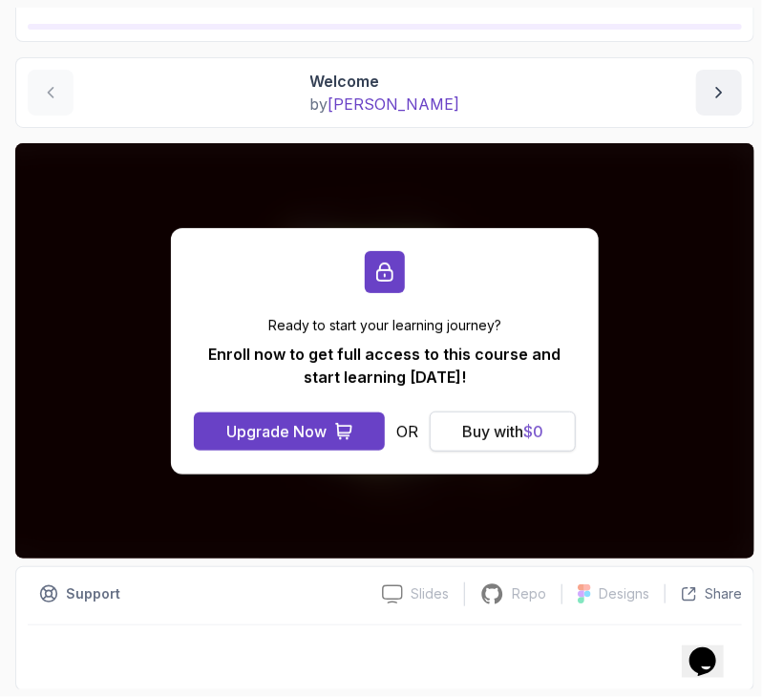
scroll to position [149, 0]
